Goal: Task Accomplishment & Management: Use online tool/utility

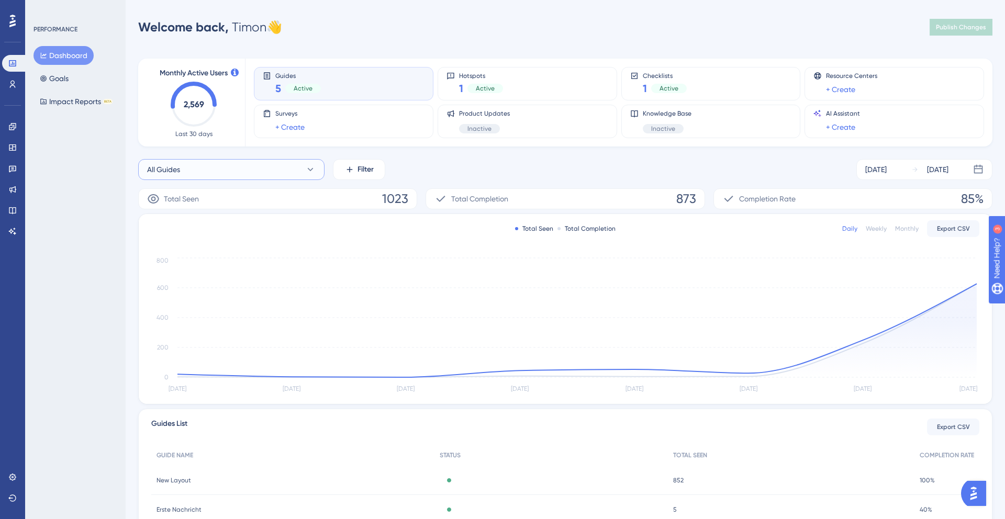
click at [251, 168] on button "All Guides" at bounding box center [231, 169] width 186 height 21
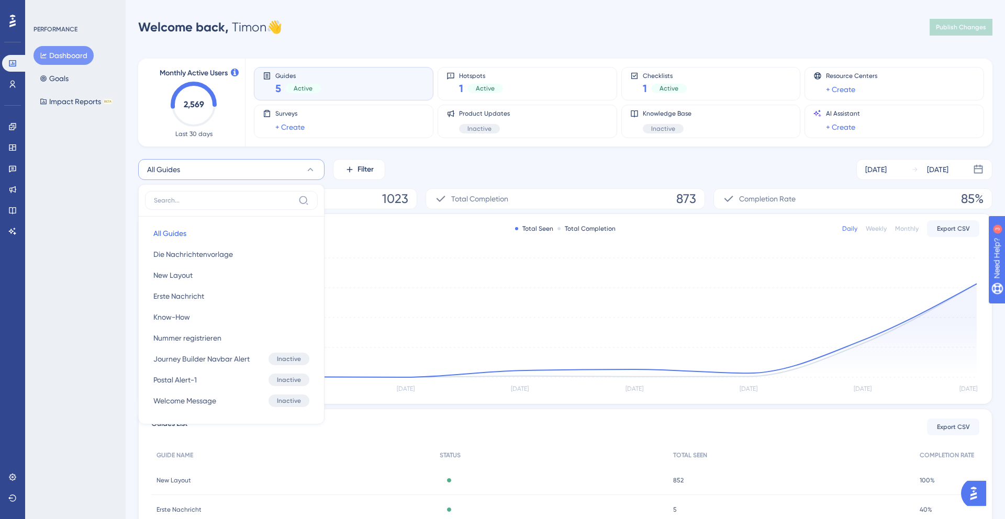
scroll to position [45, 0]
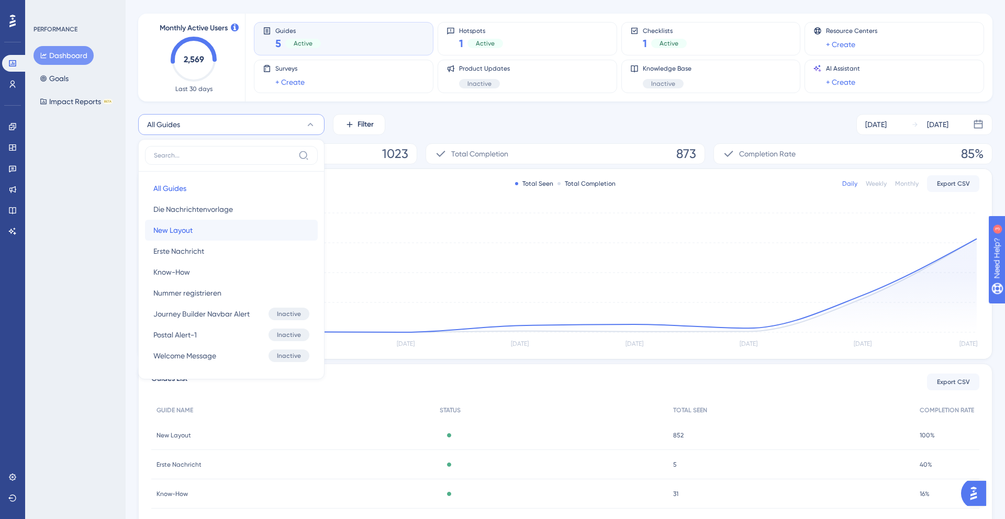
click at [184, 232] on span "New Layout" at bounding box center [172, 230] width 39 height 13
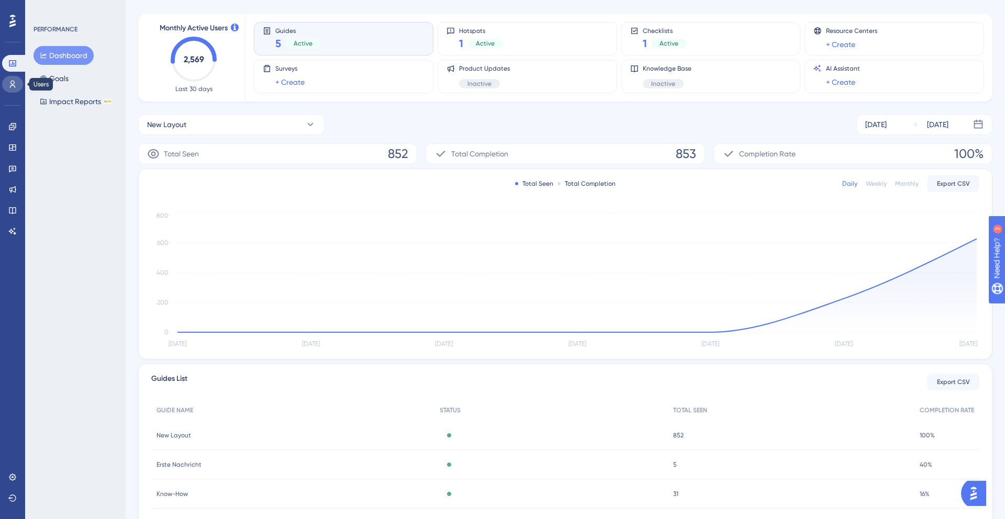
click at [11, 86] on icon at bounding box center [13, 84] width 6 height 7
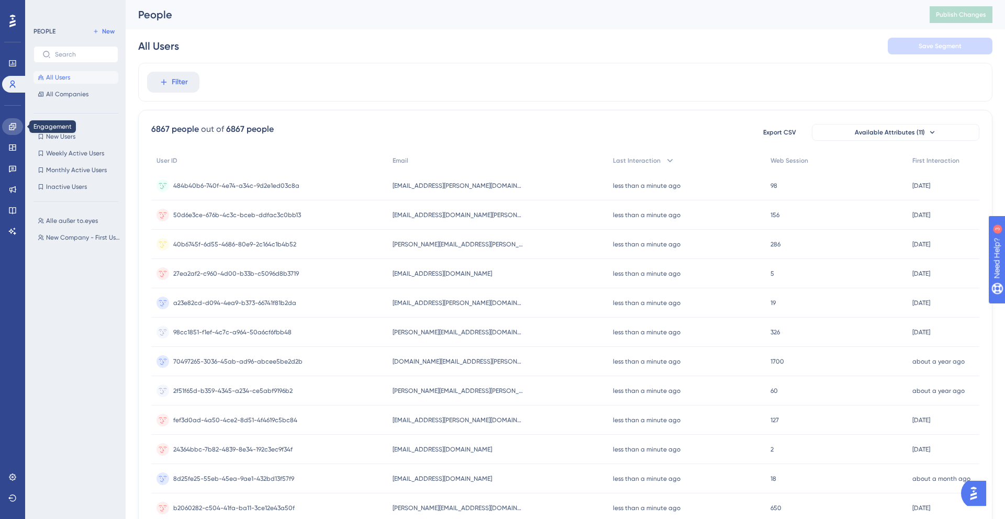
click at [8, 127] on icon at bounding box center [12, 127] width 8 height 8
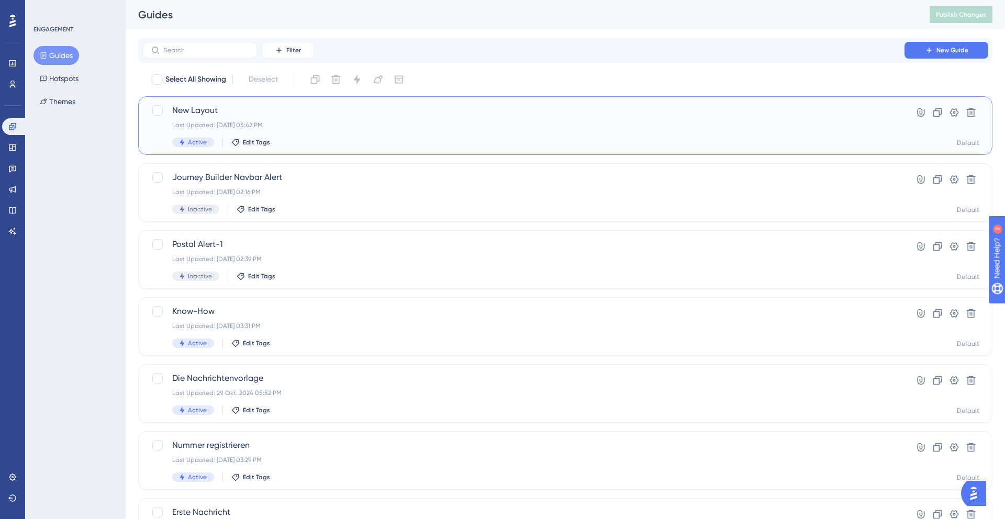
click at [310, 117] on div "New Layout Last Updated: 04. Sept. 2025 05:42 PM Active Edit Tags" at bounding box center [523, 125] width 703 height 43
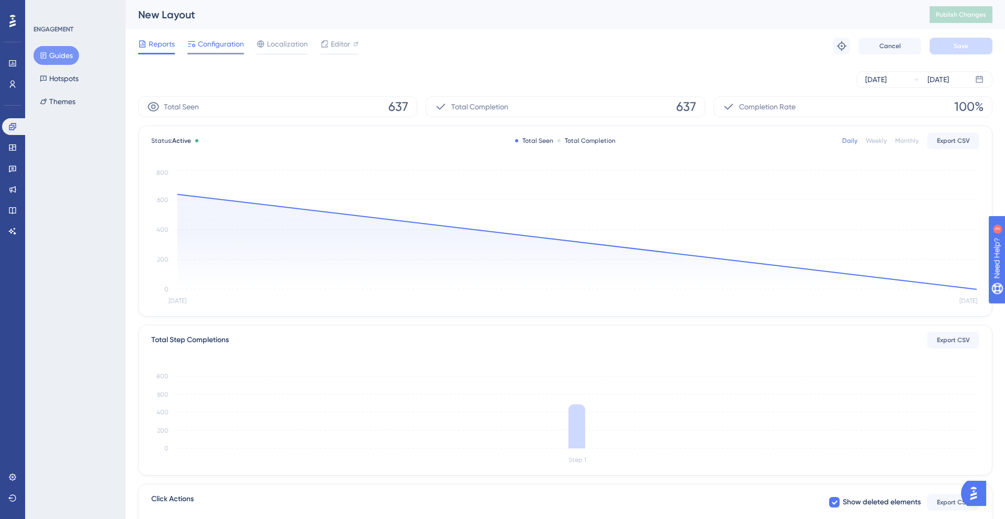
click at [225, 45] on span "Configuration" at bounding box center [221, 44] width 46 height 13
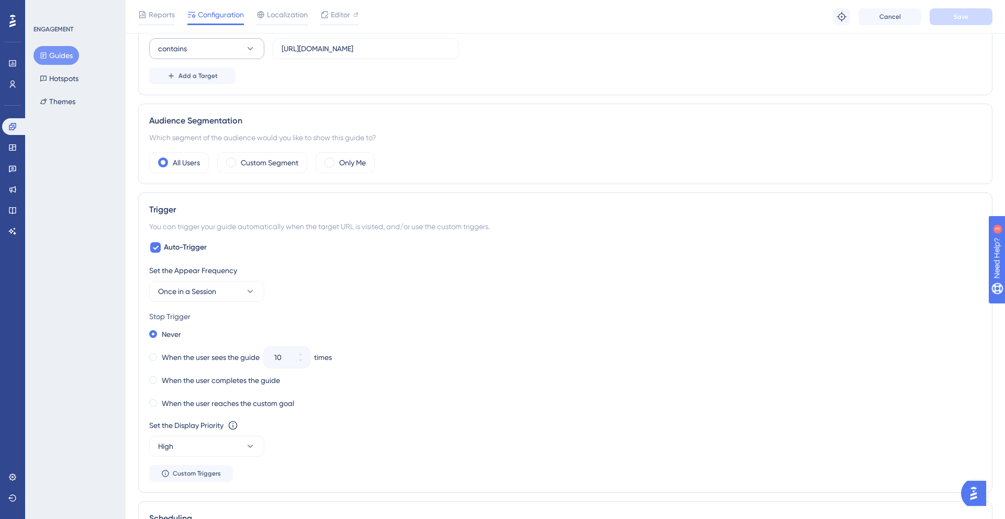
scroll to position [315, 0]
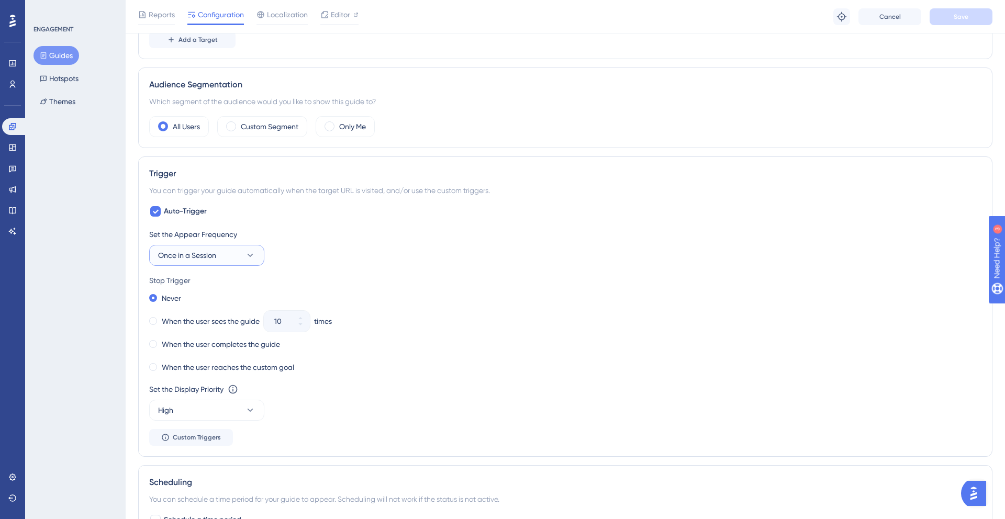
click at [168, 248] on button "Once in a Session" at bounding box center [206, 255] width 115 height 21
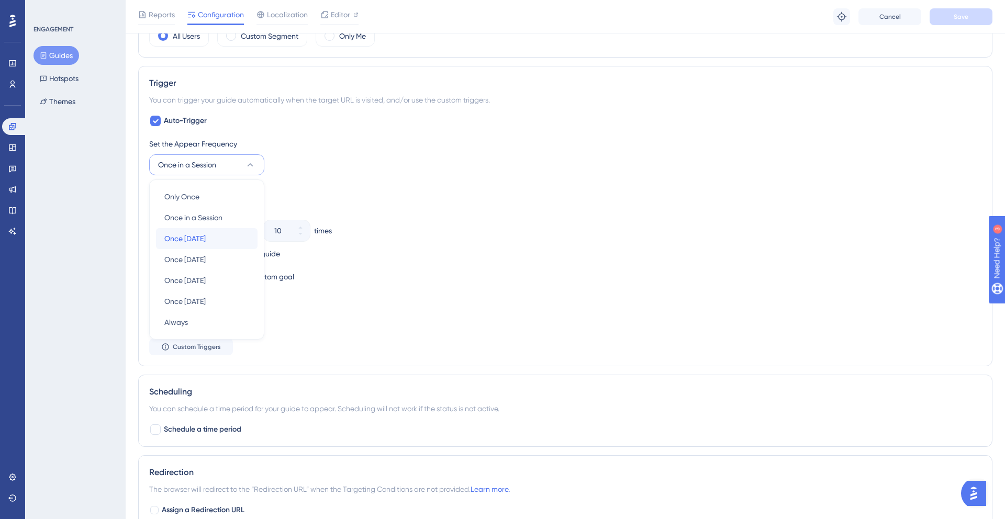
click at [220, 238] on div "Once in 1 day Once in 1 day" at bounding box center [206, 238] width 85 height 21
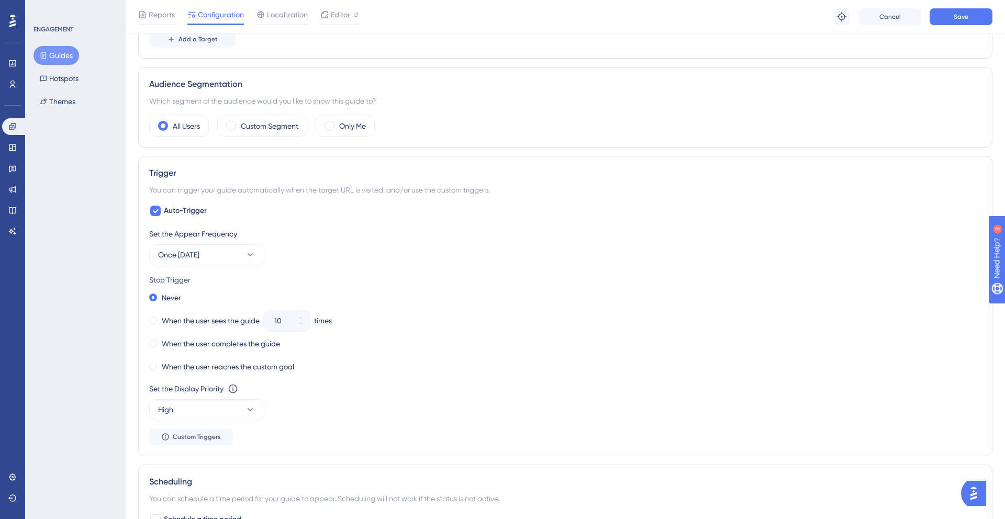
scroll to position [327, 0]
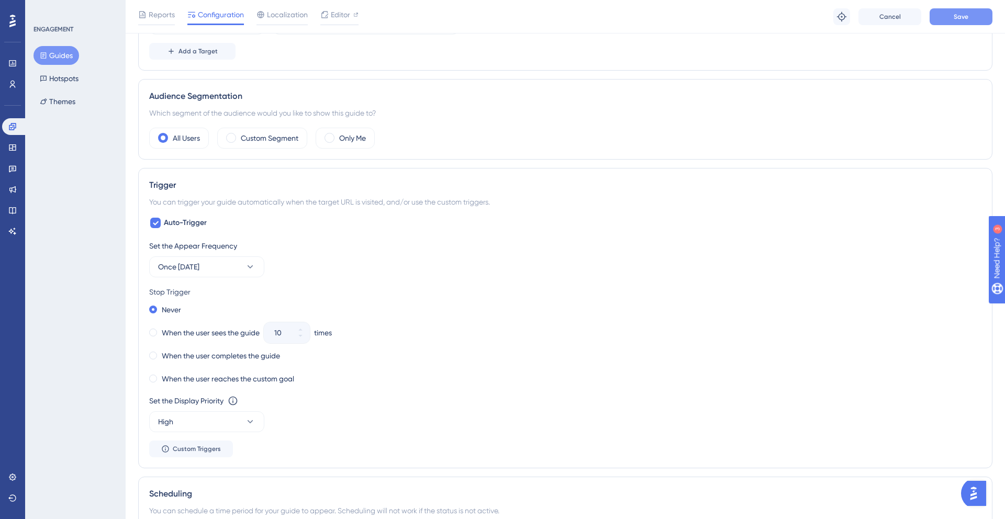
click at [964, 13] on span "Save" at bounding box center [961, 17] width 15 height 8
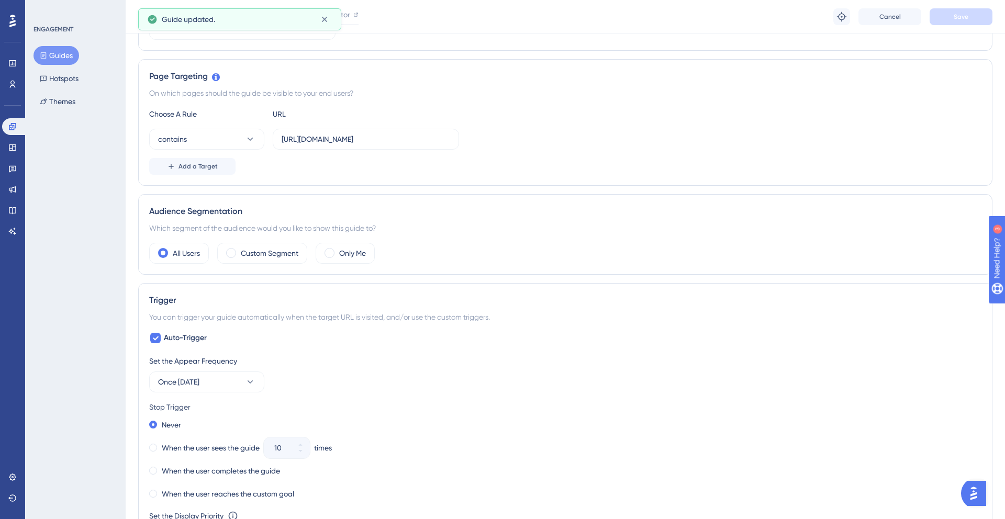
scroll to position [0, 0]
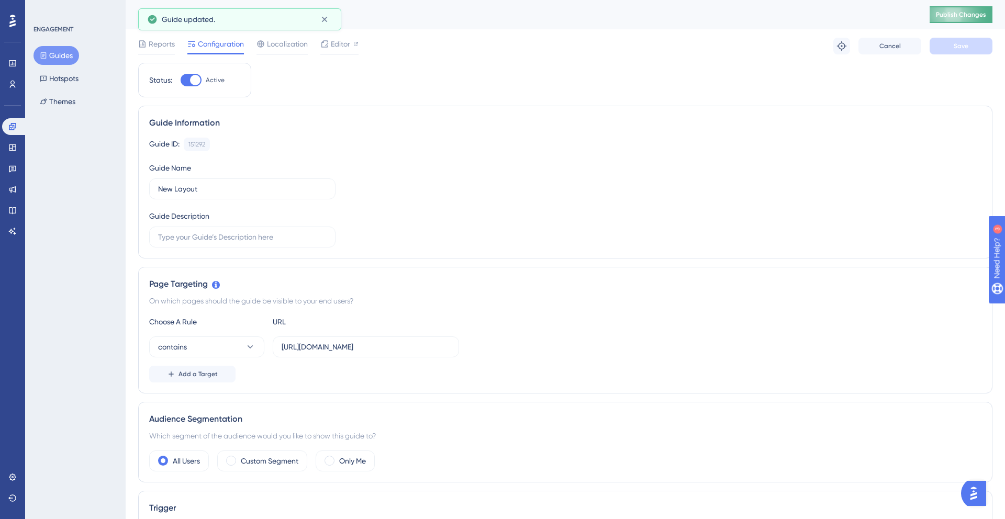
click at [942, 18] on span "Publish Changes" at bounding box center [961, 14] width 50 height 8
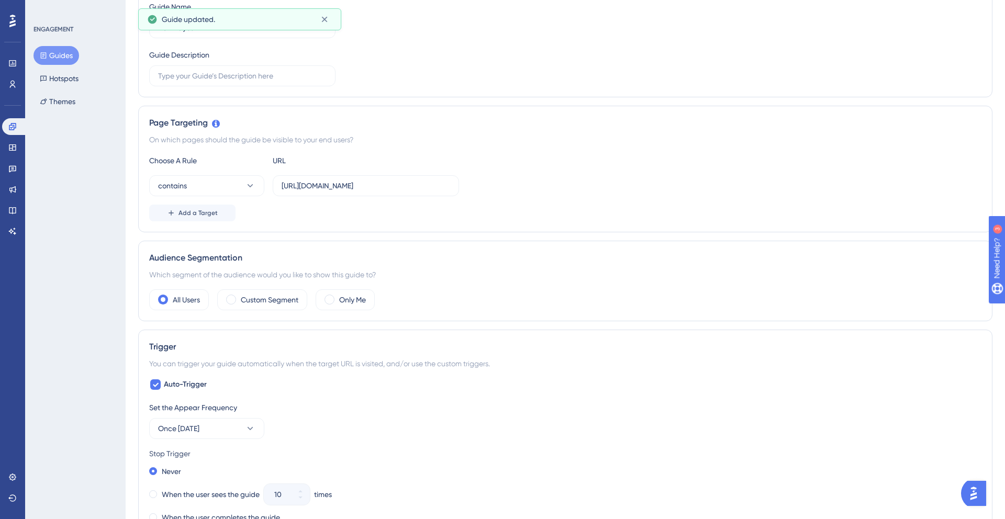
scroll to position [404, 0]
